Goal: Transaction & Acquisition: Purchase product/service

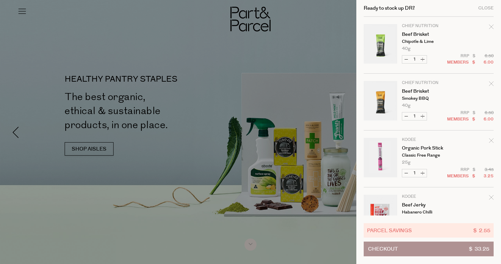
click at [333, 20] on div at bounding box center [250, 132] width 501 height 264
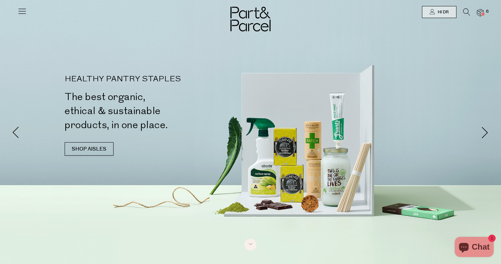
click at [463, 11] on icon at bounding box center [466, 11] width 7 height 7
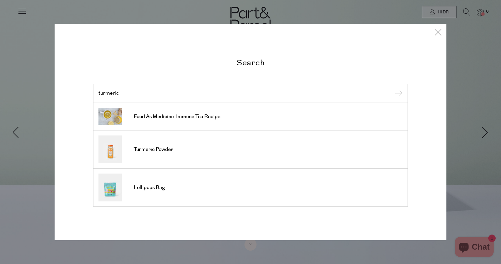
type input "turmeric"
drag, startPoint x: 463, startPoint y: 11, endPoint x: 221, endPoint y: 144, distance: 276.5
click at [221, 144] on link "Turmeric Powder" at bounding box center [250, 150] width 304 height 28
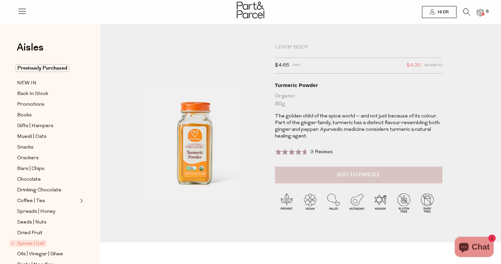
click at [355, 177] on span "Add to Parcel" at bounding box center [359, 175] width 44 height 8
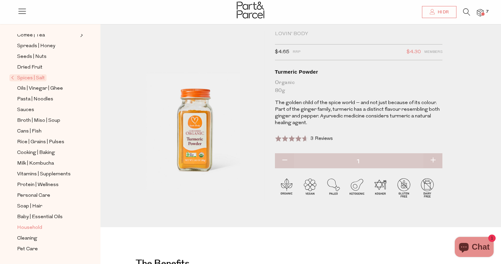
scroll to position [166, 0]
click at [37, 216] on span "Baby | Essential Oils" at bounding box center [40, 217] width 46 height 8
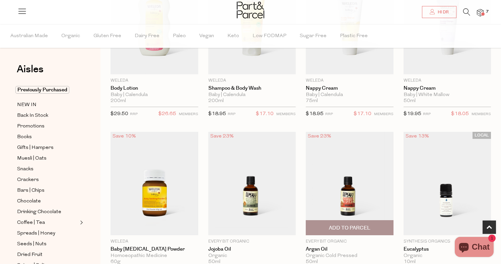
scroll to position [336, 0]
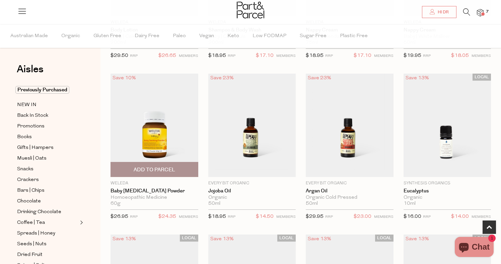
click at [154, 167] on span "Add To Parcel" at bounding box center [155, 169] width 42 height 7
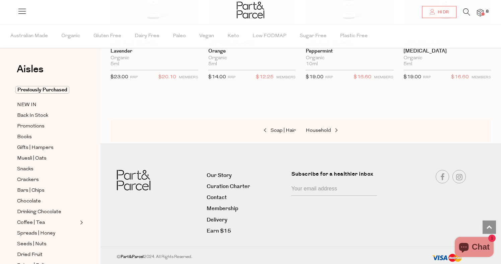
scroll to position [636, 0]
click at [28, 158] on span "Muesli | Oats" at bounding box center [31, 159] width 29 height 8
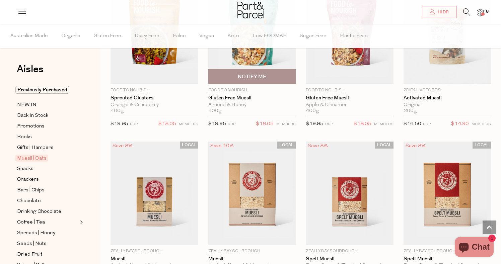
scroll to position [972, 0]
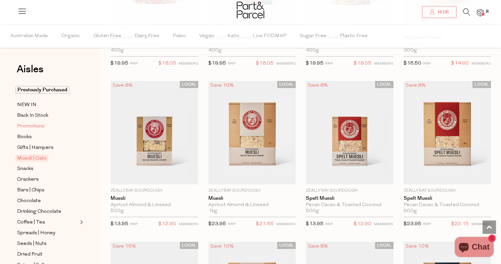
click at [28, 125] on span "Promotions" at bounding box center [30, 127] width 27 height 8
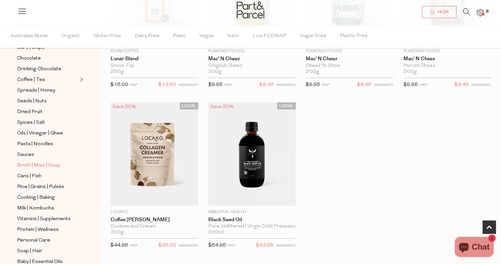
scroll to position [154, 0]
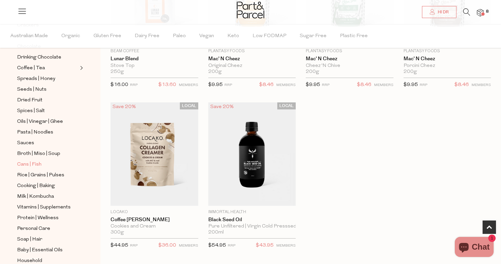
click at [35, 166] on span "Cans | Fish" at bounding box center [29, 165] width 24 height 8
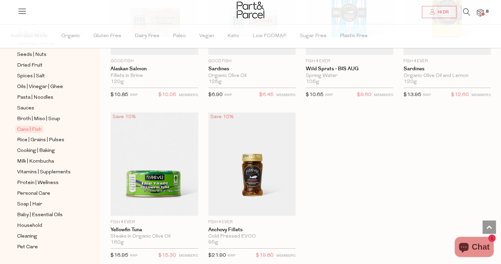
scroll to position [195, 0]
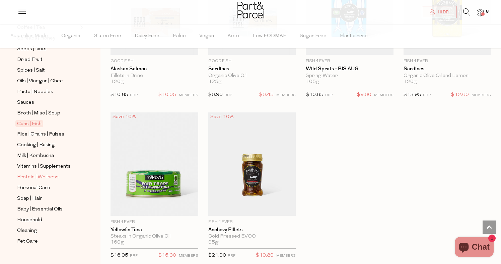
click at [44, 176] on span "Protein | Wellness" at bounding box center [38, 178] width 42 height 8
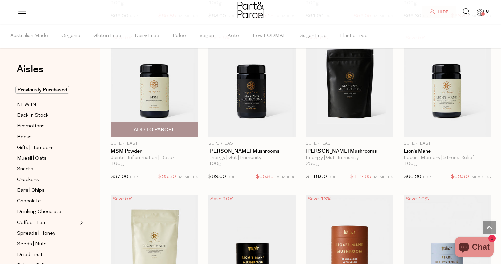
scroll to position [1344, 0]
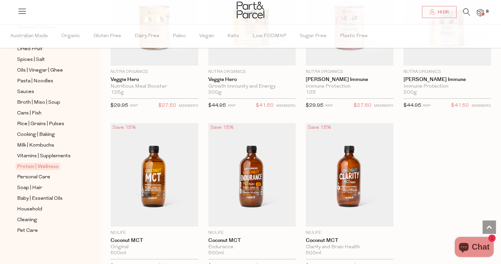
scroll to position [206, 0]
click at [35, 158] on span "Vitamins | Supplements" at bounding box center [44, 156] width 54 height 8
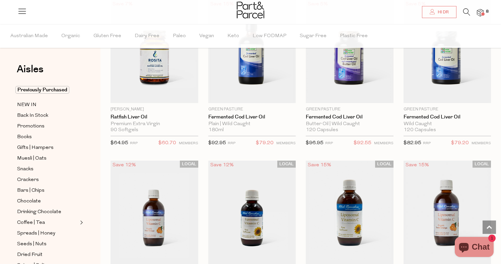
scroll to position [1700, 0]
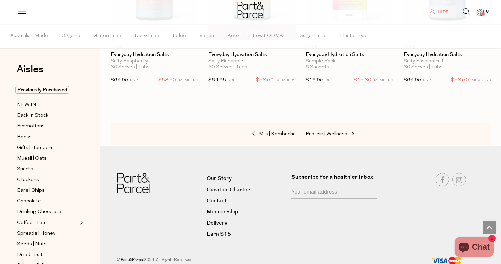
scroll to position [2243, 0]
click at [21, 137] on span "Books" at bounding box center [24, 137] width 15 height 8
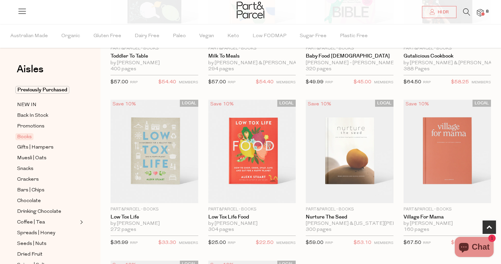
scroll to position [149, 0]
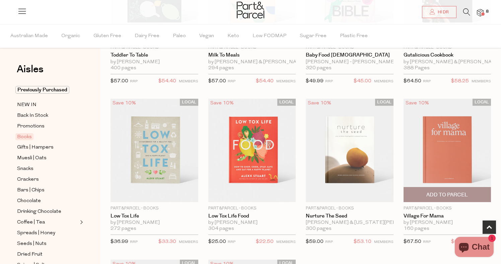
click at [431, 145] on img at bounding box center [448, 151] width 88 height 104
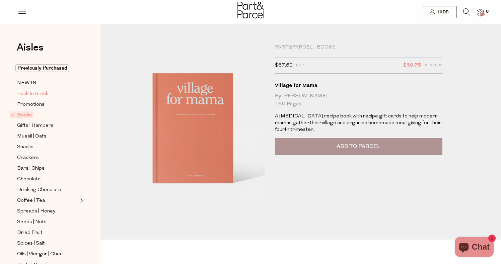
click at [36, 91] on span "Back In Stock" at bounding box center [32, 94] width 31 height 8
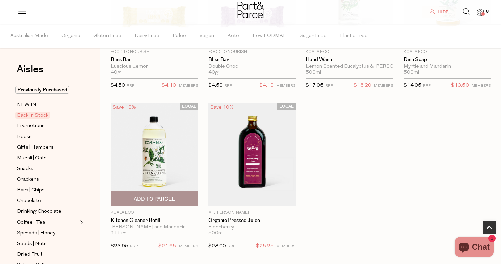
scroll to position [319, 0]
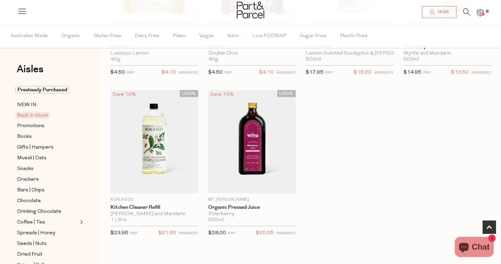
click at [470, 12] on icon at bounding box center [466, 11] width 7 height 7
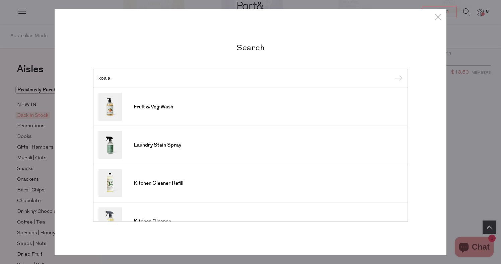
type input "koala"
click at [398, 79] on input "submit" at bounding box center [398, 79] width 10 height 10
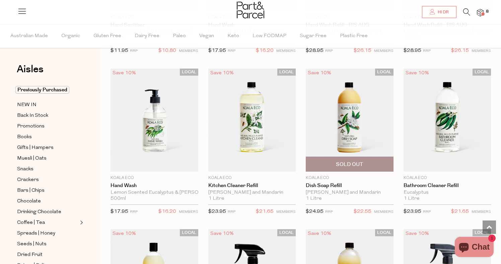
scroll to position [487, 0]
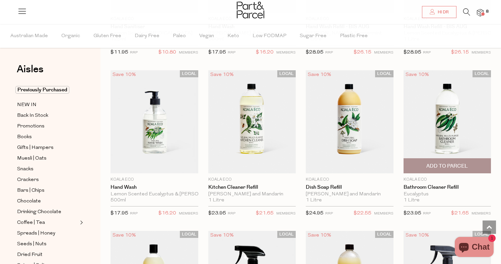
click at [446, 167] on span "Add To Parcel" at bounding box center [447, 166] width 42 height 7
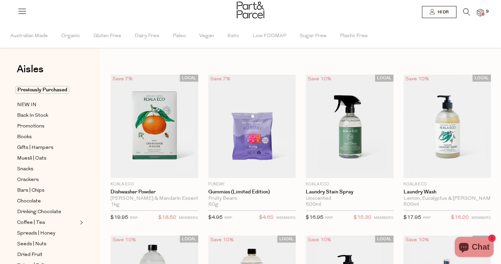
scroll to position [0, 0]
click at [482, 11] on img at bounding box center [480, 13] width 7 height 8
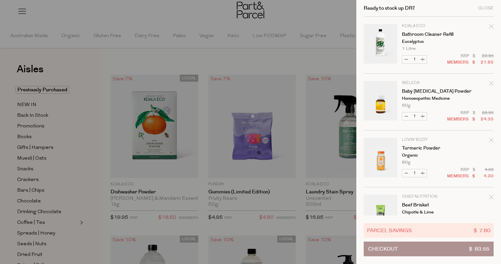
click at [406, 58] on button "Decrease Bathroom Cleaner Refill" at bounding box center [406, 60] width 8 height 8
type input "0"
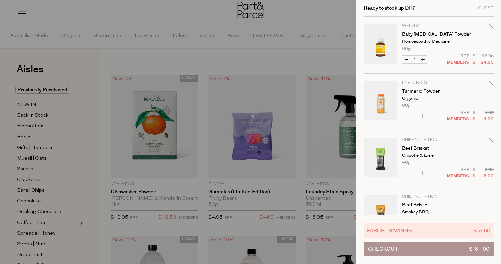
click at [91, 68] on div at bounding box center [250, 132] width 501 height 264
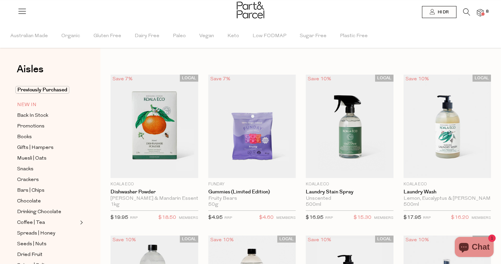
click at [30, 105] on span "NEW IN" at bounding box center [26, 105] width 19 height 8
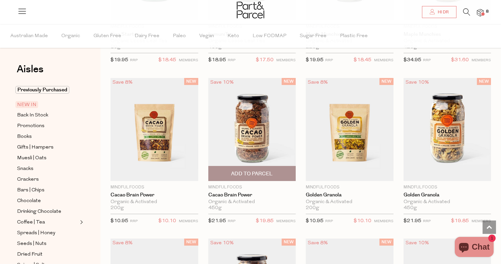
scroll to position [776, 0]
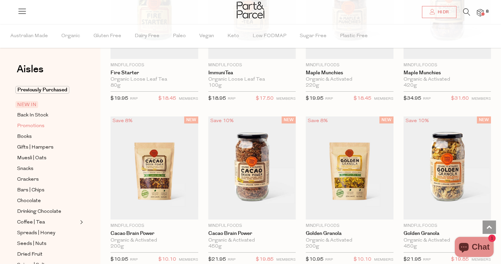
click at [43, 127] on span "Promotions" at bounding box center [30, 126] width 27 height 8
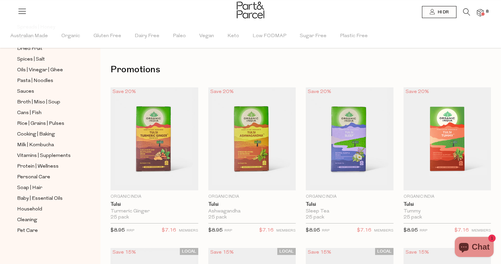
scroll to position [206, 0]
click at [28, 206] on span "Household" at bounding box center [29, 210] width 25 height 8
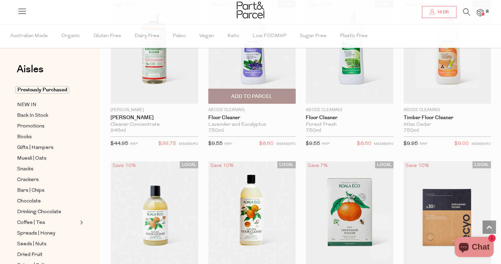
scroll to position [895, 0]
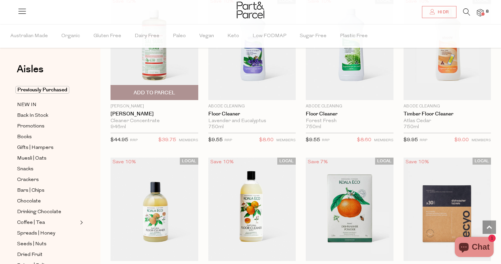
click at [141, 81] on img at bounding box center [155, 49] width 88 height 104
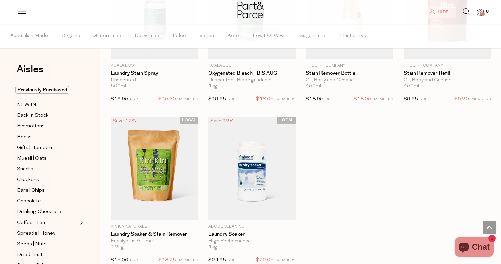
scroll to position [1903, 0]
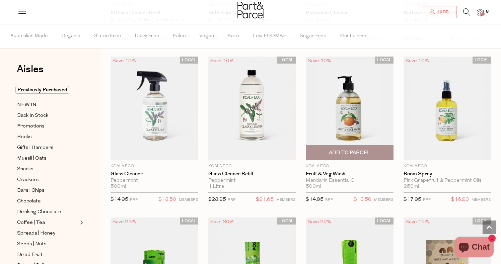
scroll to position [2781, 0]
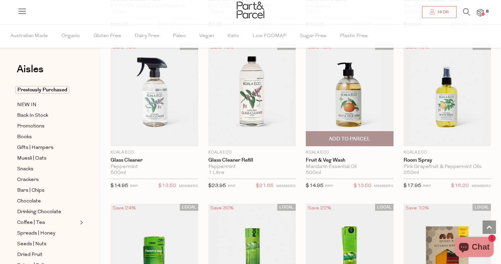
click at [343, 106] on img at bounding box center [350, 95] width 88 height 104
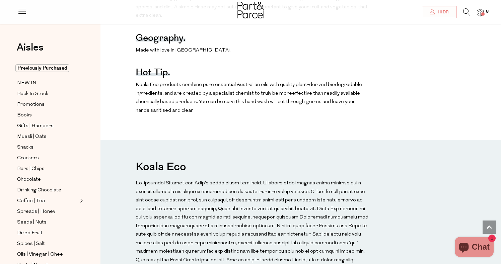
scroll to position [498, 0]
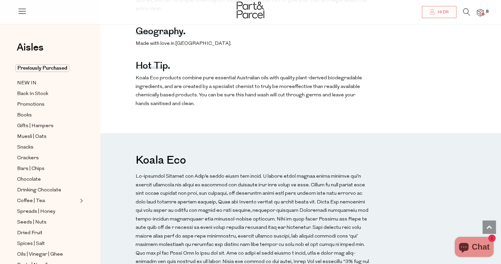
click at [484, 11] on div at bounding box center [250, 11] width 501 height 22
click at [483, 13] on span at bounding box center [482, 13] width 3 height 3
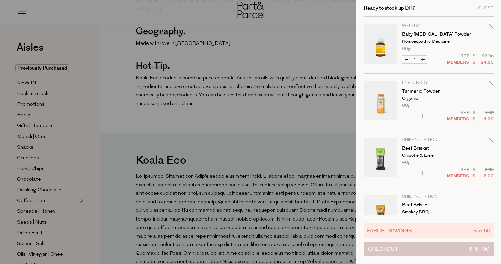
click at [392, 248] on span "Checkout" at bounding box center [383, 249] width 30 height 14
